Goal: Transaction & Acquisition: Purchase product/service

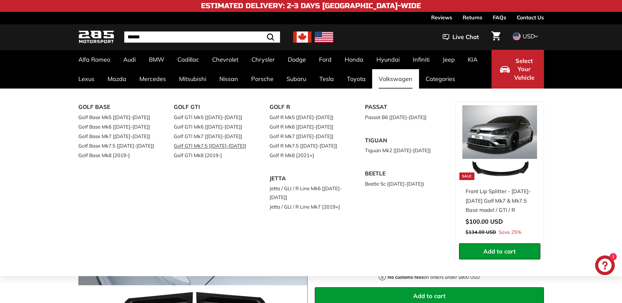
click at [234, 148] on link "Golf GTI Mk7.5 [[DATE]-[DATE]]" at bounding box center [212, 146] width 77 height 10
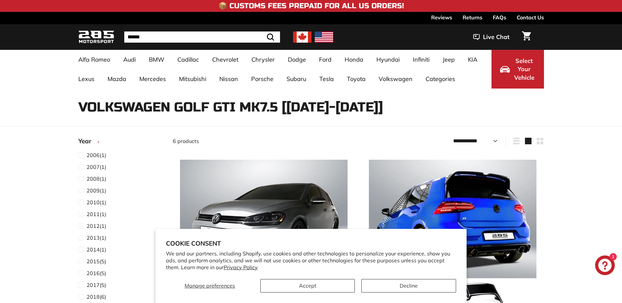
select select "**********"
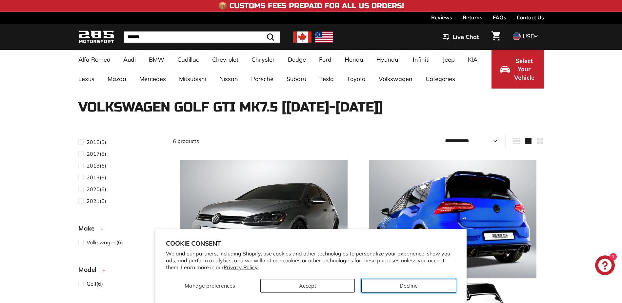
click at [416, 282] on button "Decline" at bounding box center [408, 285] width 94 height 13
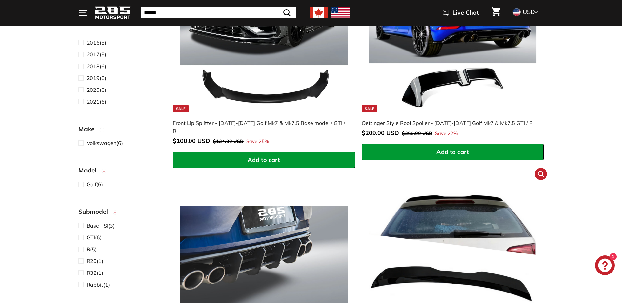
scroll to position [98, 0]
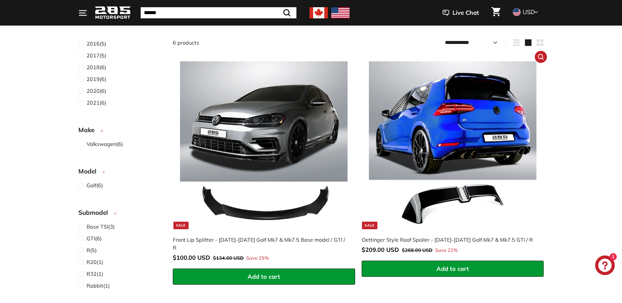
click at [446, 163] on img at bounding box center [452, 144] width 167 height 167
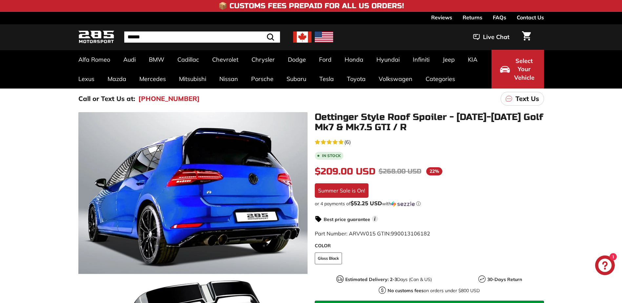
scroll to position [33, 0]
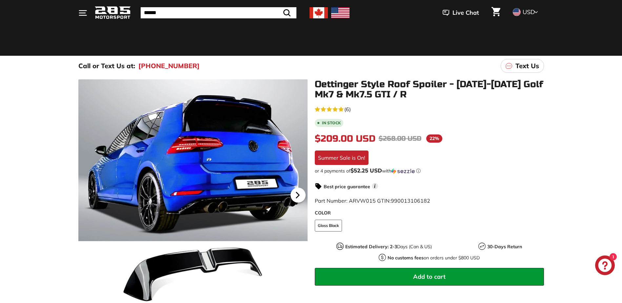
click at [301, 190] on icon at bounding box center [297, 194] width 15 height 15
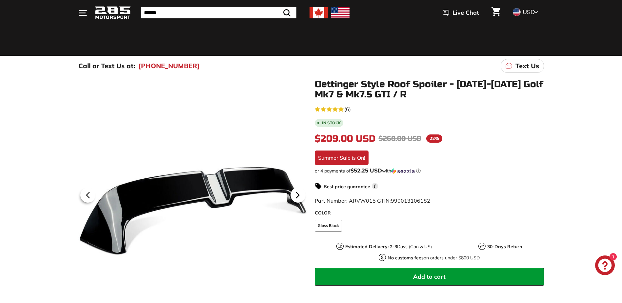
click at [301, 190] on icon at bounding box center [297, 194] width 15 height 15
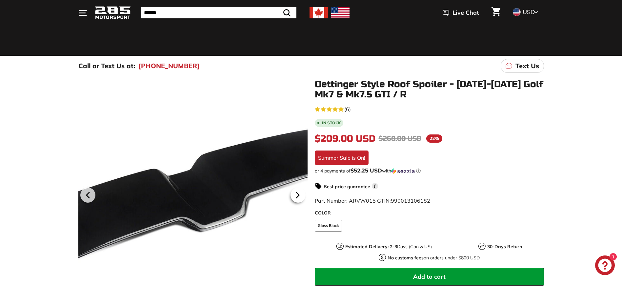
click at [301, 190] on icon at bounding box center [297, 194] width 15 height 15
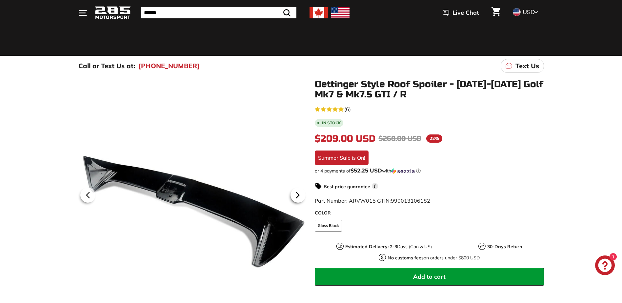
click at [301, 190] on icon at bounding box center [297, 194] width 15 height 15
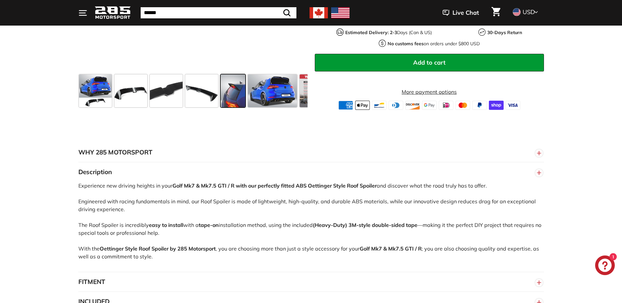
scroll to position [360, 0]
